Goal: Task Accomplishment & Management: Use online tool/utility

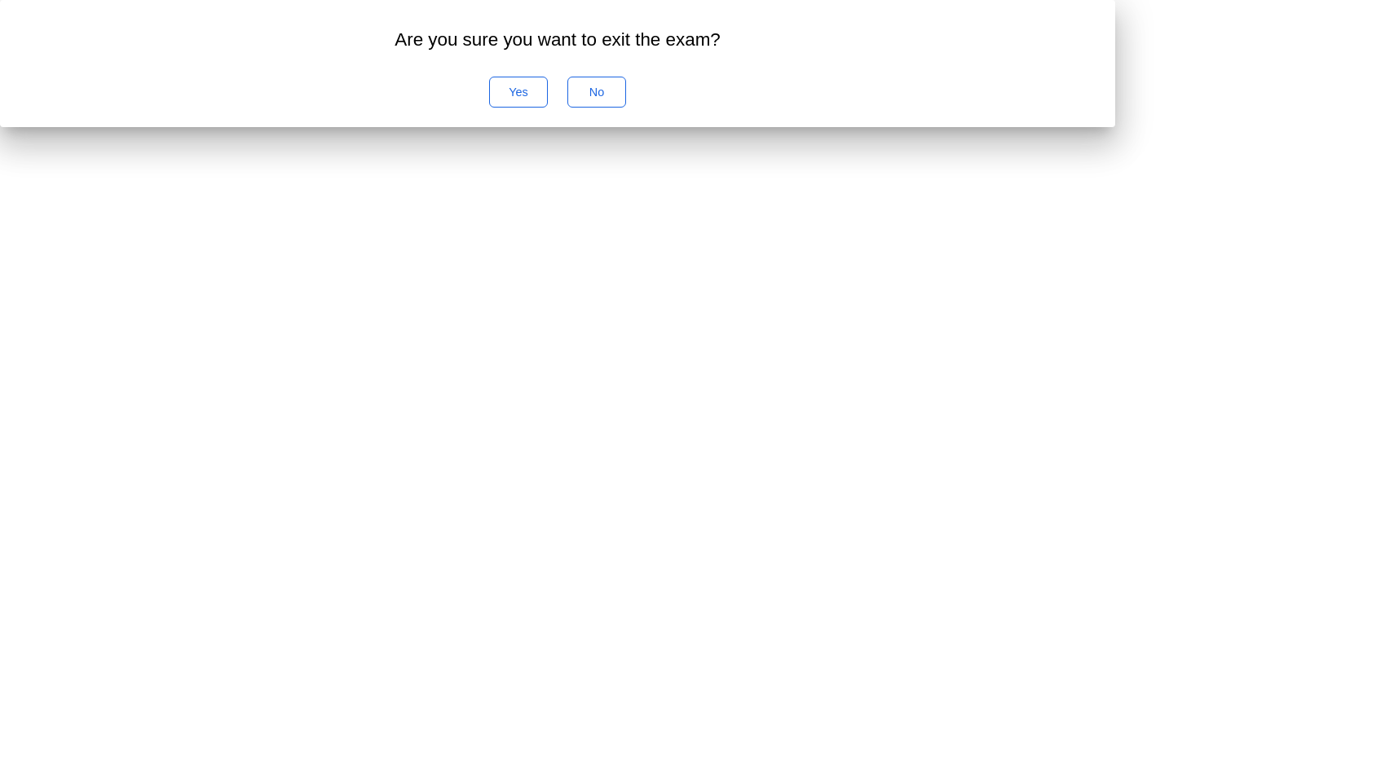
click at [620, 99] on div "No" at bounding box center [596, 92] width 47 height 13
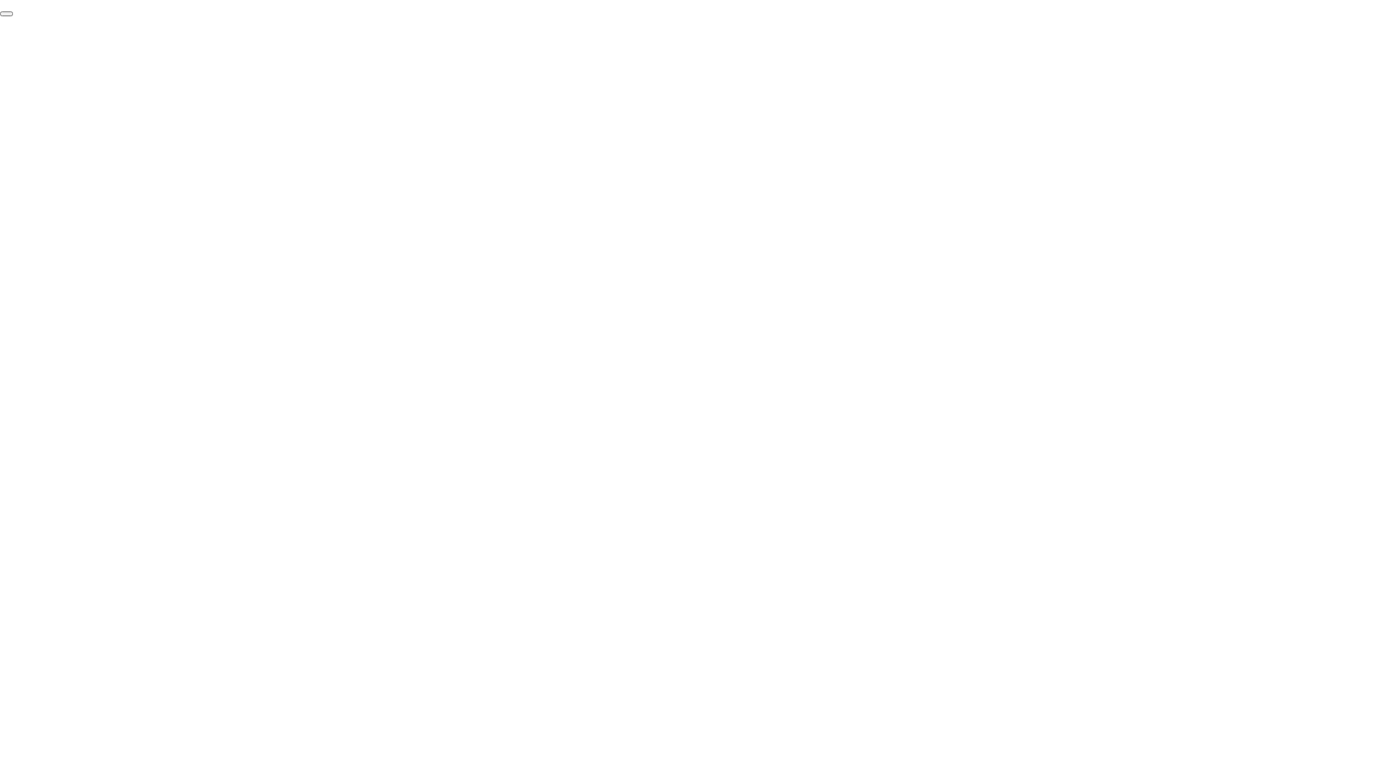
click div "End Proctoring Session"
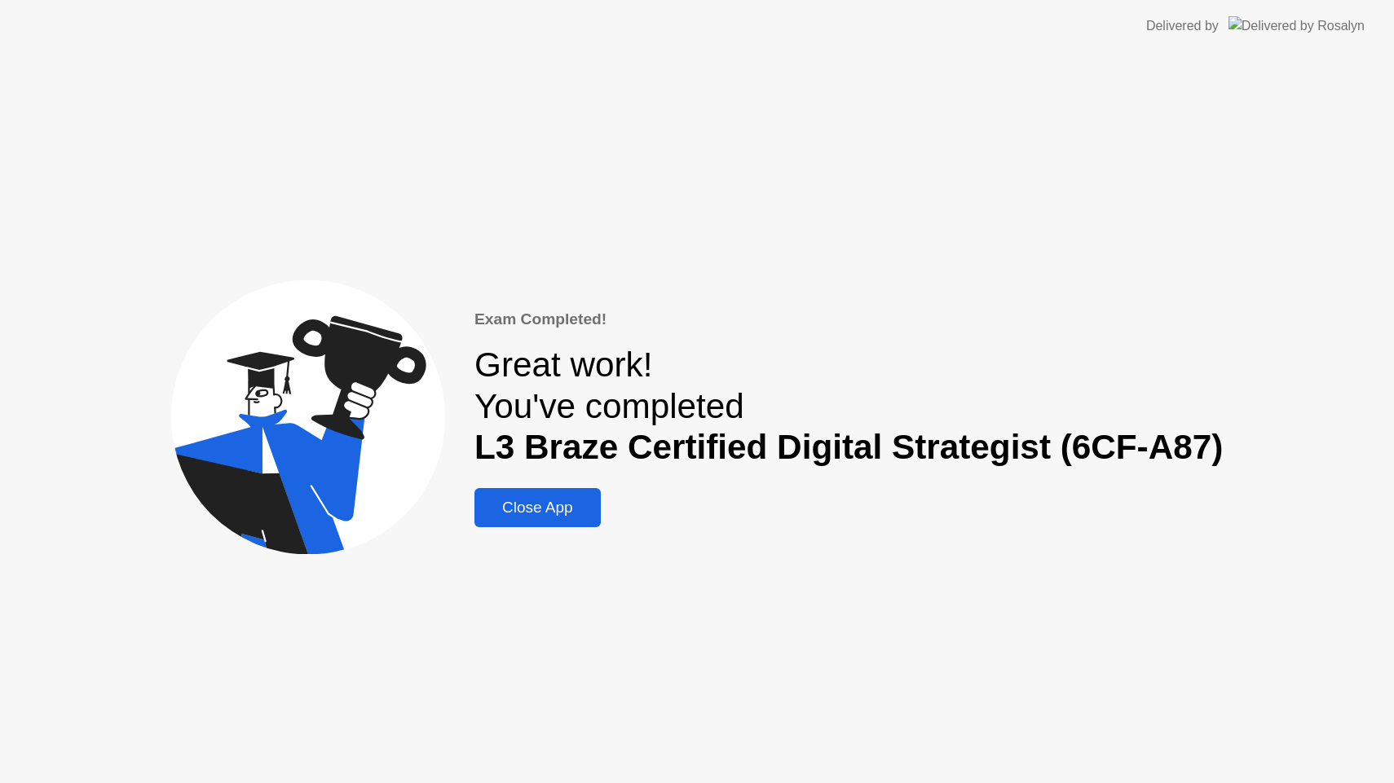
click at [531, 499] on div "Close App" at bounding box center [537, 508] width 117 height 18
click at [529, 510] on div "Close App" at bounding box center [537, 508] width 117 height 18
